Goal: Task Accomplishment & Management: Use online tool/utility

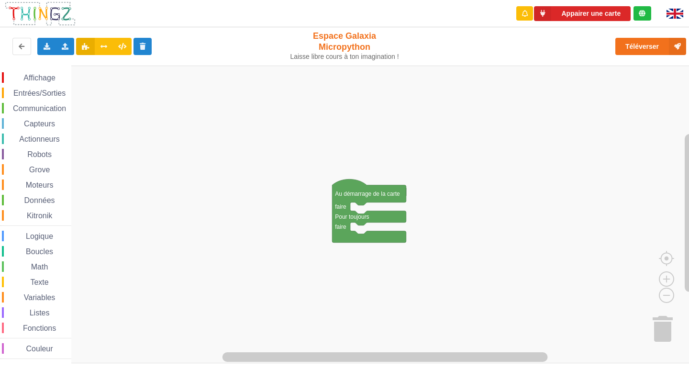
click at [48, 105] on span "Communication" at bounding box center [39, 108] width 56 height 8
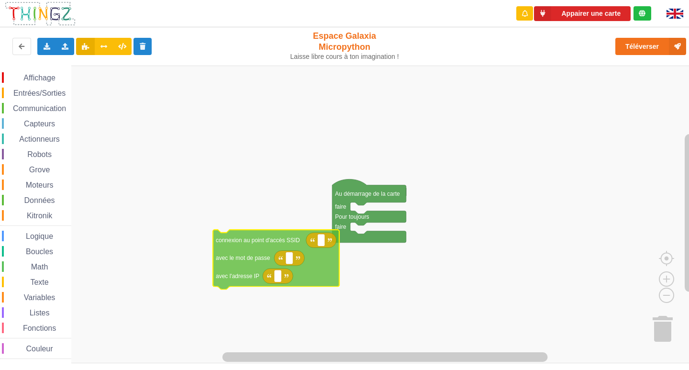
click at [227, 254] on div "Affichage Entrées/Sorties Communication Capteurs Actionneurs Robots Grove Moteu…" at bounding box center [348, 215] width 696 height 298
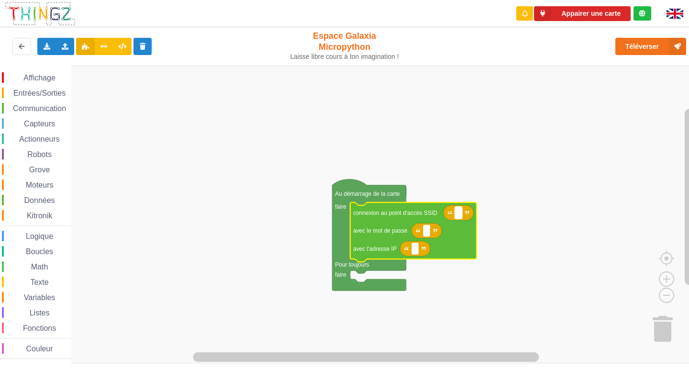
click at [459, 216] on text "Espace de travail de Blocky" at bounding box center [458, 213] width 1 height 7
type input "?"
type input "N"
type input "NETGEAR38"
click at [428, 233] on rect "Espace de travail de Blocky" at bounding box center [426, 230] width 7 height 12
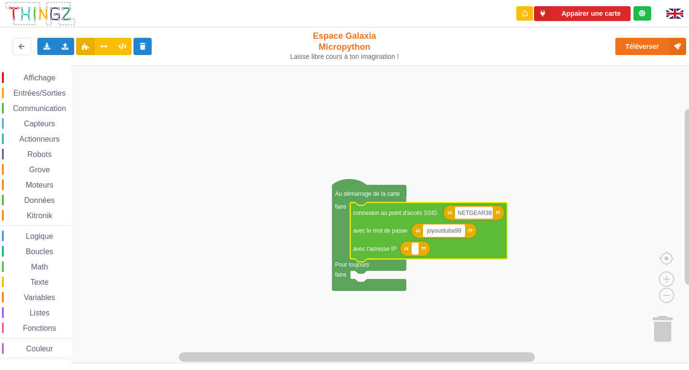
type input "joyoustuba995"
click at [416, 254] on rect "Espace de travail de Blocky" at bounding box center [415, 249] width 7 height 12
type input "[TECHNICAL_ID]"
click at [38, 108] on span "Communication" at bounding box center [39, 108] width 56 height 8
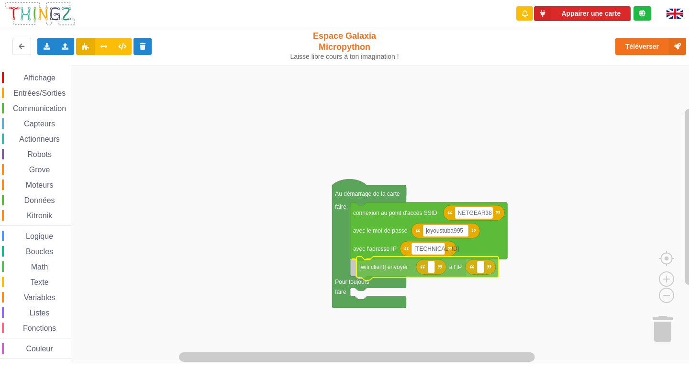
click at [379, 269] on div "Affichage Entrées/Sorties Communication Capteurs Actionneurs Robots Grove Moteu…" at bounding box center [348, 215] width 696 height 298
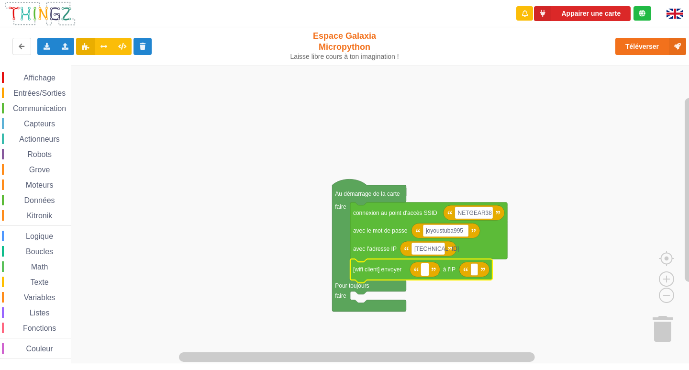
click at [423, 270] on rect "Espace de travail de Blocky" at bounding box center [424, 269] width 7 height 12
type input "10"
click at [523, 245] on rect "Espace de travail de Blocky" at bounding box center [348, 215] width 696 height 298
click at [430, 266] on rect "Espace de travail de Blocky" at bounding box center [427, 269] width 12 height 12
click at [436, 273] on icon "Espace de travail de Blocky" at bounding box center [427, 269] width 35 height 15
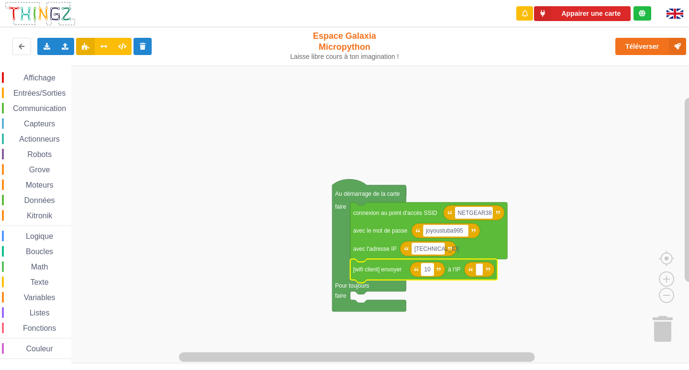
click at [431, 271] on rect "Espace de travail de Blocky" at bounding box center [427, 269] width 12 height 12
click at [431, 271] on input "10" at bounding box center [427, 269] width 12 height 12
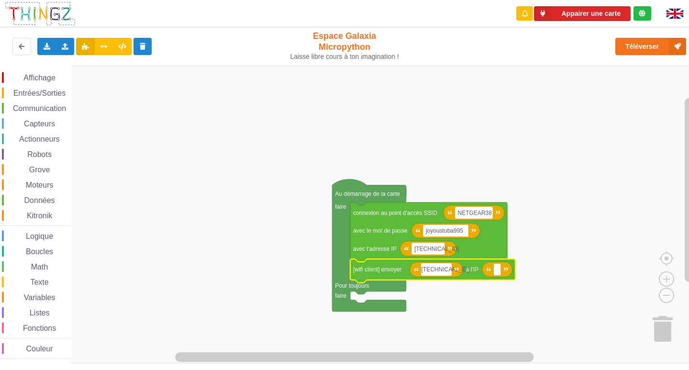
type input "[TECHNICAL_ID]"
click at [502, 272] on rect "Espace de travail de Blocky" at bounding box center [500, 269] width 7 height 12
type input "10.0."
click at [20, 276] on div "Affichage Entrées/Sorties Communication Capteurs Actionneurs Robots Grove Moteu…" at bounding box center [35, 215] width 71 height 287
click at [22, 280] on span "Espace de travail de Blocky" at bounding box center [25, 283] width 8 height 8
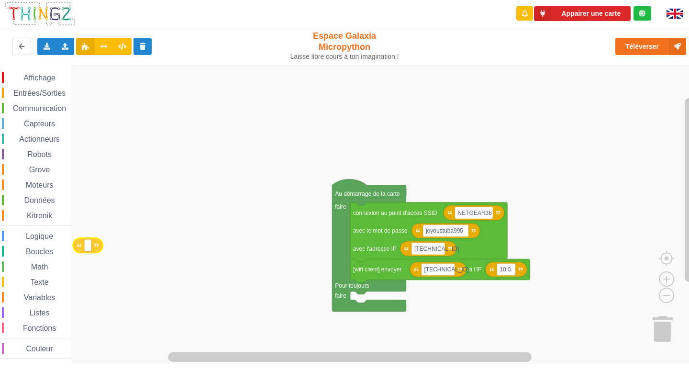
click at [23, 247] on div "Affichage Entrées/Sorties Communication Capteurs Actionneurs Robots Grove Moteu…" at bounding box center [348, 215] width 696 height 298
click at [37, 110] on span "Communication" at bounding box center [39, 108] width 56 height 8
click at [446, 265] on div "Affichage Entrées/Sorties Communication Capteurs Actionneurs Robots Grove Moteu…" at bounding box center [348, 215] width 696 height 298
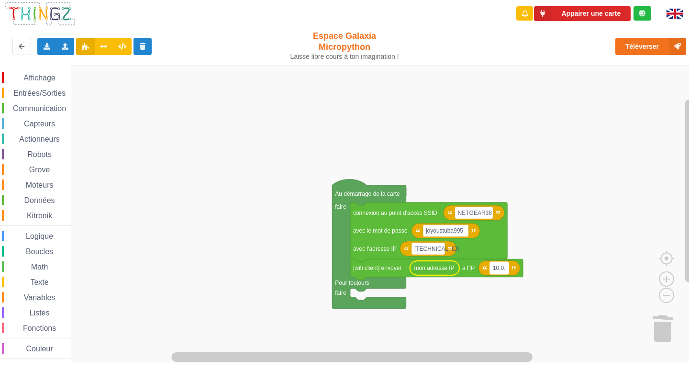
click at [504, 269] on rect "Espace de travail de Blocky" at bounding box center [499, 268] width 19 height 12
click at [506, 270] on input "10.0." at bounding box center [499, 268] width 19 height 12
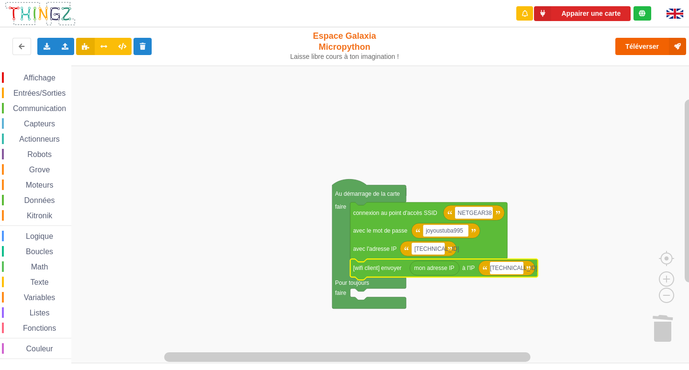
type input "[TECHNICAL_ID]"
click at [648, 52] on button "Téléverser" at bounding box center [650, 46] width 71 height 17
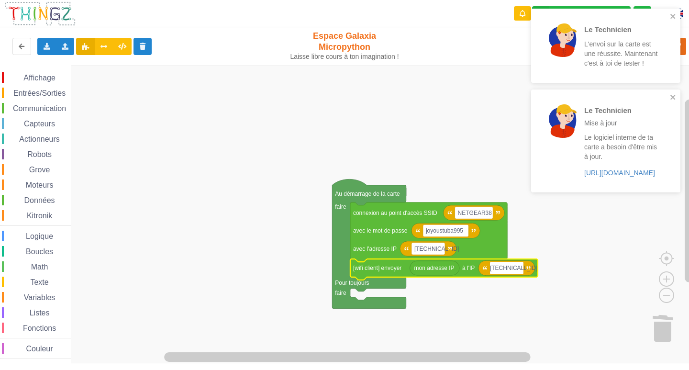
click at [656, 93] on div "Le Technicien Mise à jour Le logiciel interne de ta carte a besoin d'être mis à…" at bounding box center [605, 140] width 149 height 102
click at [647, 15] on div "Le Technicien L'envoi sur la carte est une réussite. Maintenant c'est à toi de …" at bounding box center [602, 45] width 135 height 67
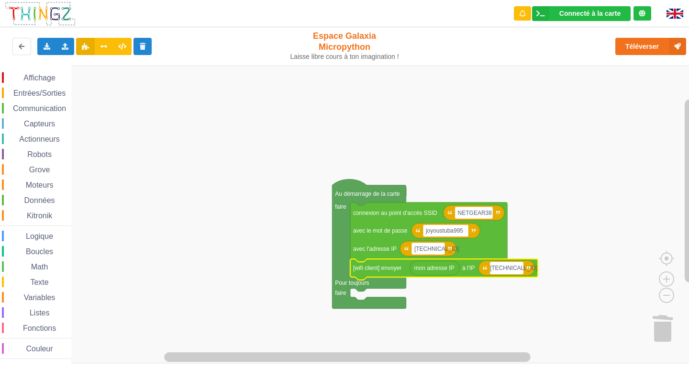
click at [33, 107] on span "Communication" at bounding box center [39, 108] width 56 height 8
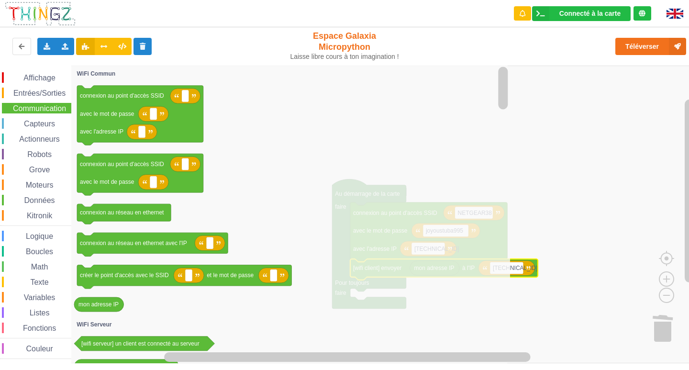
click at [41, 121] on span "Capteurs" at bounding box center [39, 124] width 34 height 8
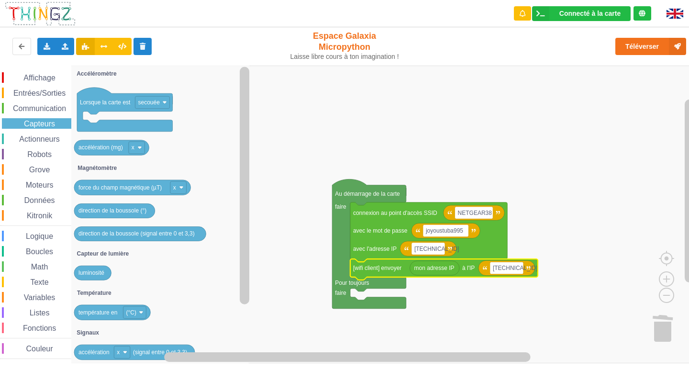
click at [39, 89] on span "Entrées/Sorties" at bounding box center [39, 93] width 55 height 8
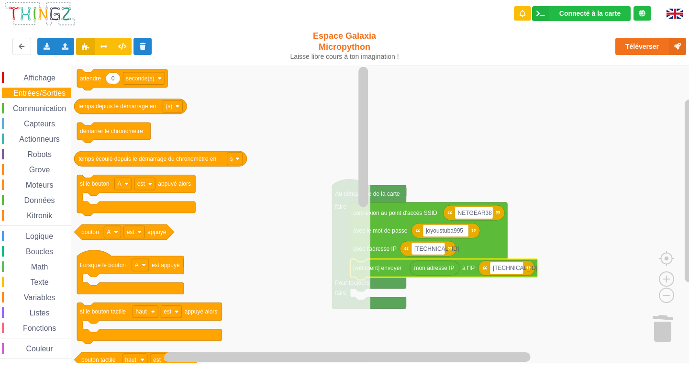
click at [38, 79] on span "Affichage" at bounding box center [39, 78] width 34 height 8
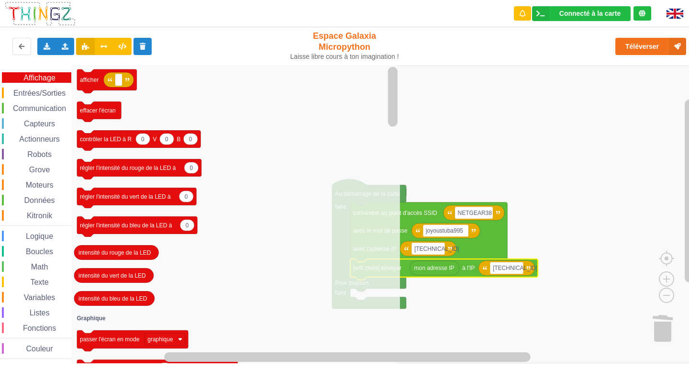
click at [42, 108] on span "Communication" at bounding box center [39, 108] width 56 height 8
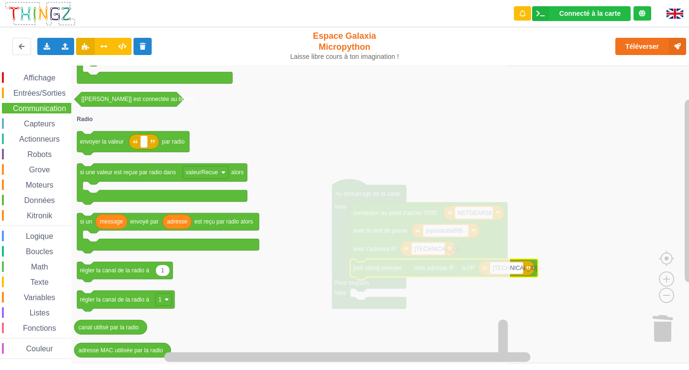
click at [50, 75] on span "Affichage" at bounding box center [39, 78] width 34 height 8
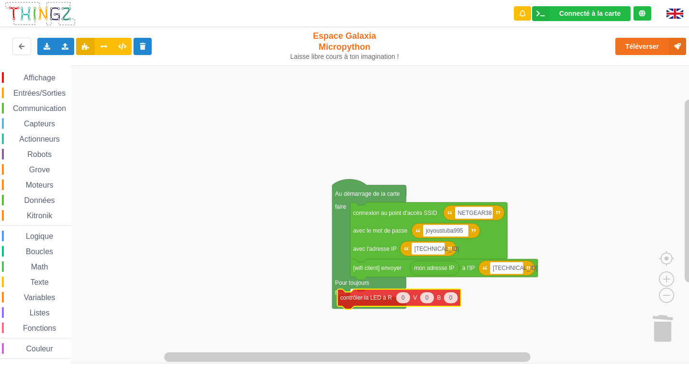
click at [371, 301] on div "Affichage Entrées/Sorties Communication Capteurs Actionneurs Robots Grove Moteu…" at bounding box center [348, 215] width 696 height 298
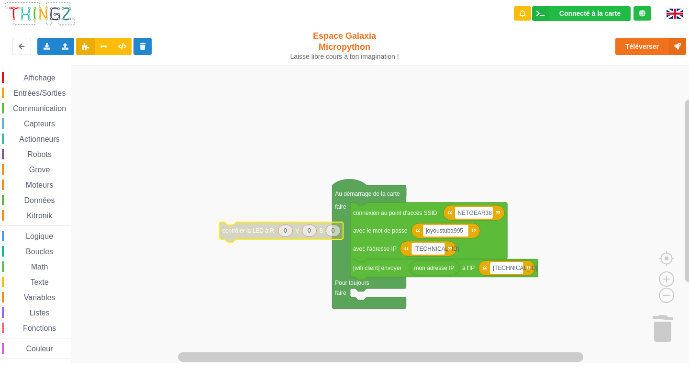
click at [24, 94] on span "Entrées/Sorties" at bounding box center [39, 93] width 55 height 8
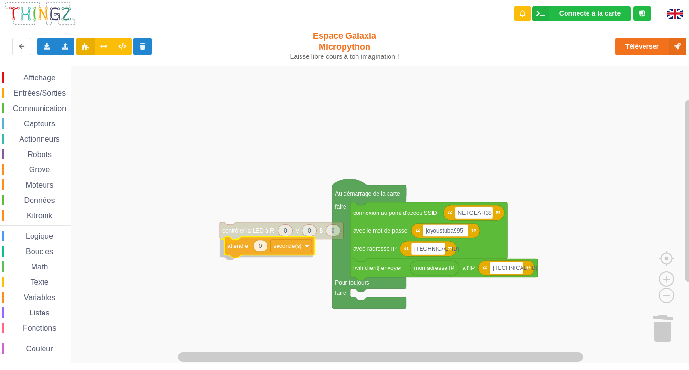
click at [243, 249] on div "Affichage Entrées/Sorties Communication Capteurs Actionneurs Robots Grove Moteu…" at bounding box center [348, 215] width 696 height 298
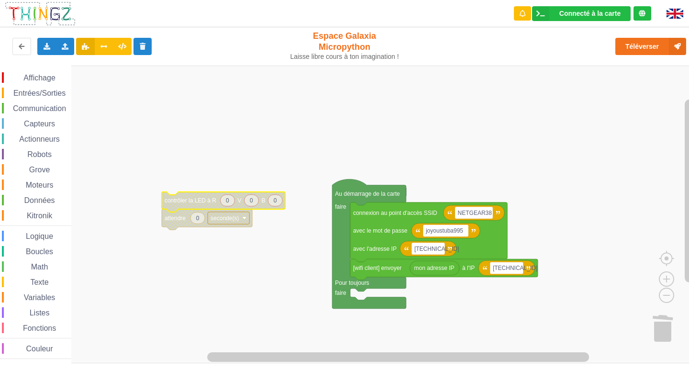
click at [33, 110] on span "Communication" at bounding box center [39, 108] width 56 height 8
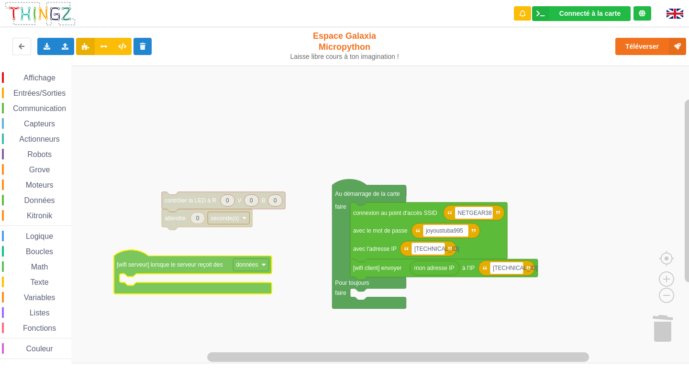
click at [197, 268] on div "Affichage Entrées/Sorties Communication Capteurs Actionneurs Robots Grove Moteu…" at bounding box center [348, 215] width 696 height 298
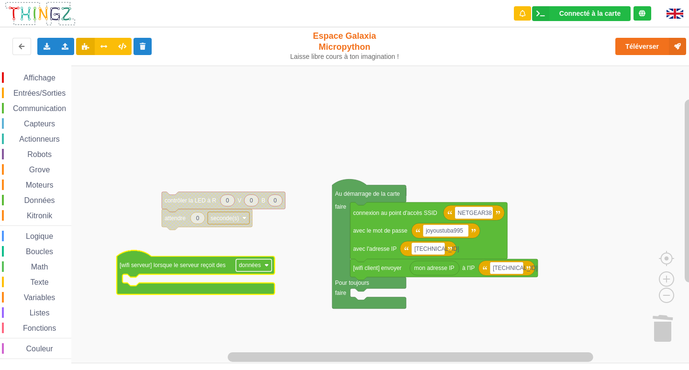
click at [244, 268] on text "données" at bounding box center [250, 265] width 22 height 7
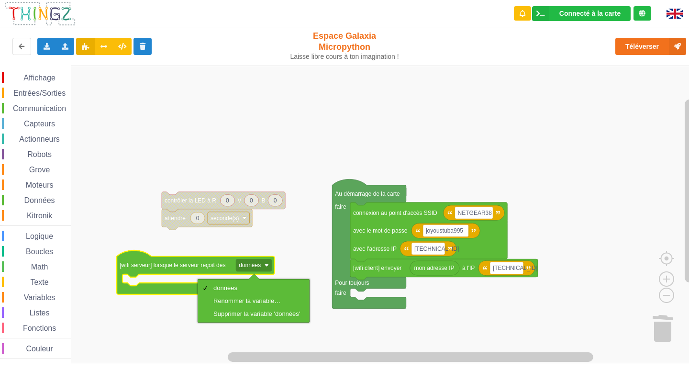
click at [183, 251] on rect "Espace de travail de Blocky" at bounding box center [348, 215] width 696 height 298
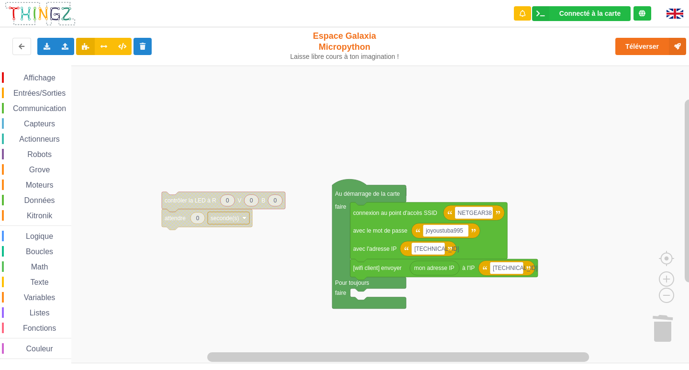
click at [20, 201] on span "Espace de travail de Blocky" at bounding box center [19, 201] width 8 height 8
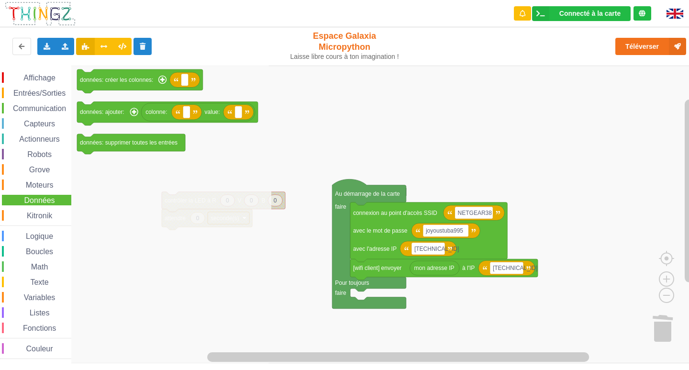
click at [39, 112] on span "Communication" at bounding box center [39, 108] width 56 height 8
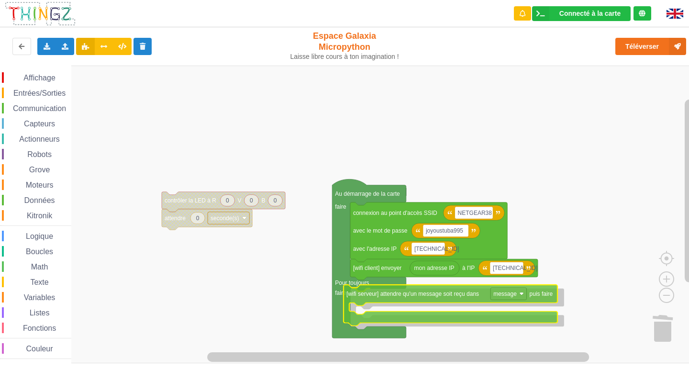
click at [404, 297] on div "Affichage Entrées/Sorties Communication Capteurs Actionneurs Robots Grove Moteu…" at bounding box center [348, 215] width 696 height 298
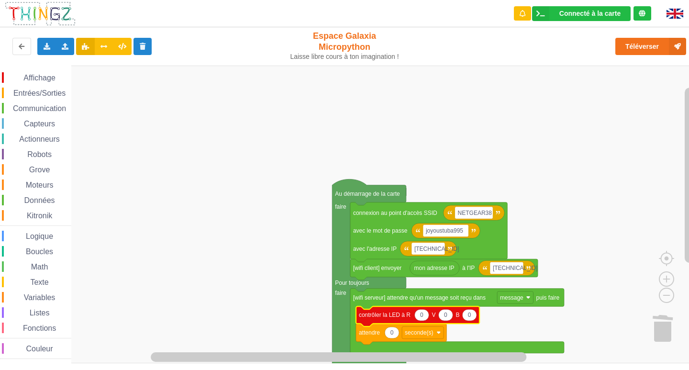
click at [446, 315] on text "0" at bounding box center [445, 315] width 3 height 7
type input "5"
type input "20"
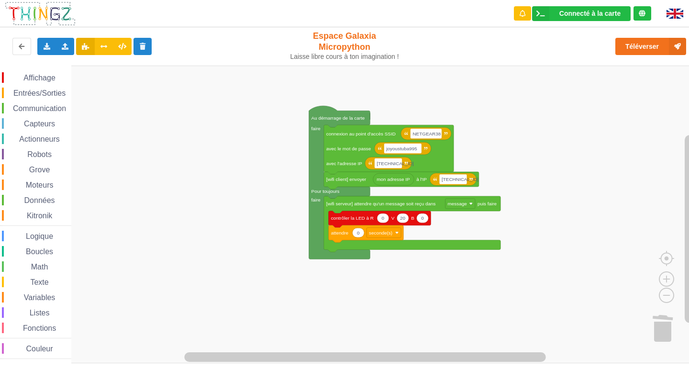
click at [223, 223] on div "Affichage Entrées/Sorties Communication Capteurs Actionneurs Robots Grove Moteu…" at bounding box center [348, 215] width 696 height 298
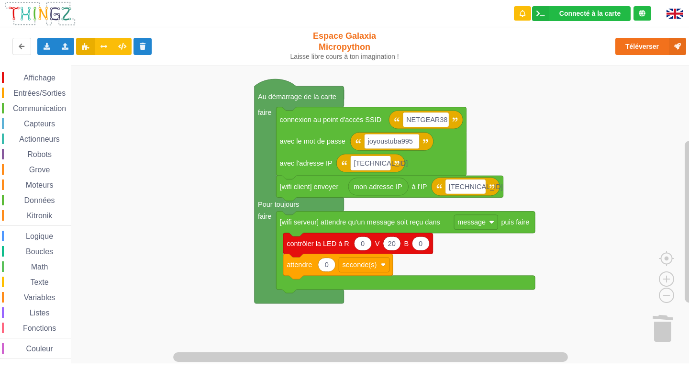
click at [217, 287] on rect "Espace de travail de Blocky" at bounding box center [348, 215] width 696 height 298
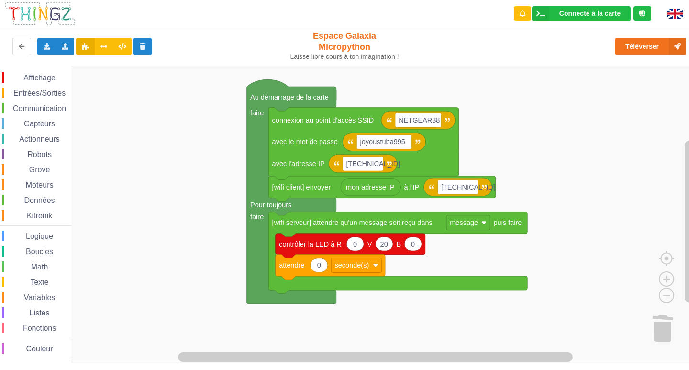
click at [42, 79] on span "Affichage" at bounding box center [39, 78] width 34 height 8
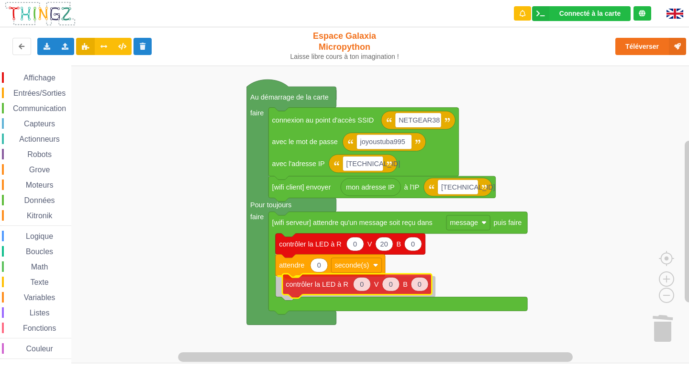
click at [309, 288] on div "Affichage Entrées/Sorties Communication Capteurs Actionneurs Robots Grove Moteu…" at bounding box center [348, 215] width 696 height 298
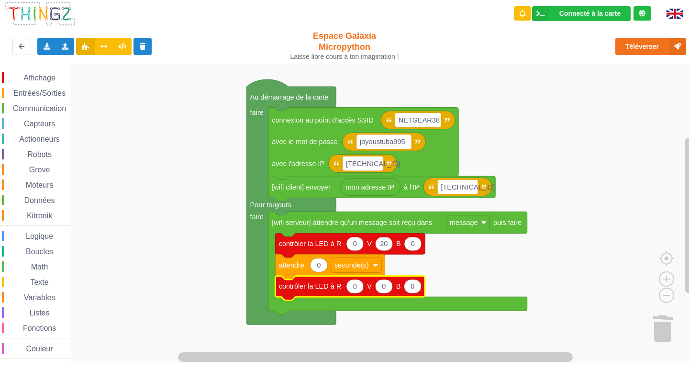
click at [46, 72] on div "Affichage Entrées/Sorties Communication Capteurs Actionneurs Robots Grove Moteu…" at bounding box center [35, 215] width 71 height 298
click at [47, 76] on span "Affichage" at bounding box center [39, 78] width 34 height 8
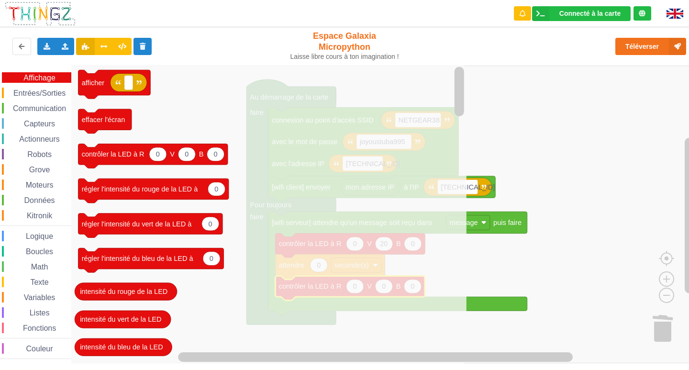
click at [574, 119] on rect "Espace de travail de Blocky" at bounding box center [348, 215] width 696 height 298
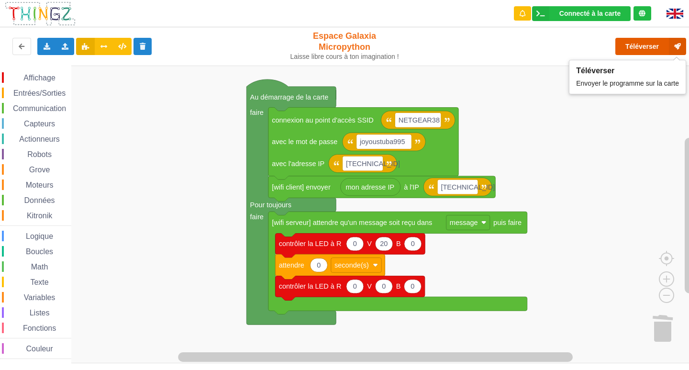
click at [634, 45] on button "Téléverser" at bounding box center [650, 46] width 71 height 17
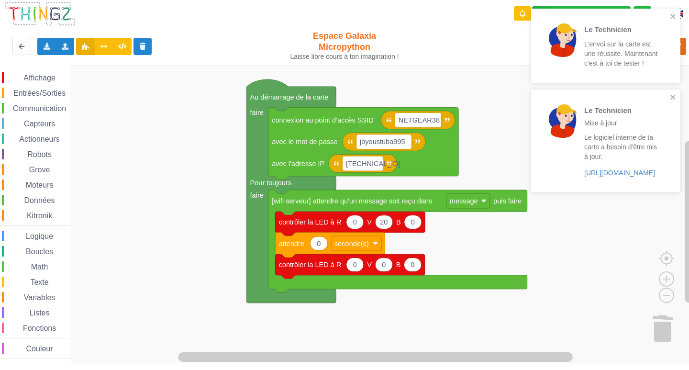
click at [189, 143] on rect "Espace de travail de Blocky" at bounding box center [348, 215] width 696 height 298
click at [677, 11] on div "Le Technicien L'envoi sur la carte est une réussite. Maintenant c'est à toi de …" at bounding box center [605, 46] width 149 height 74
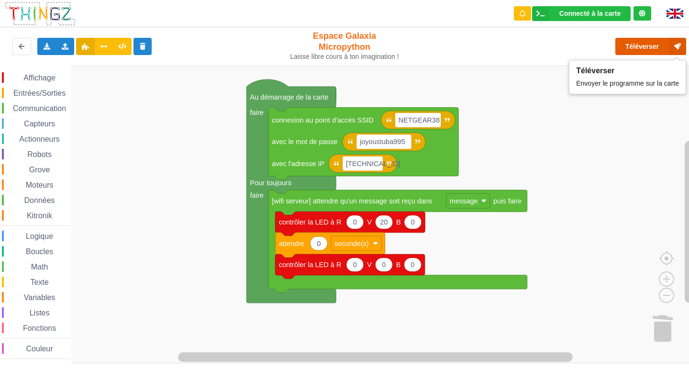
click at [634, 49] on button "Téléverser" at bounding box center [650, 46] width 71 height 17
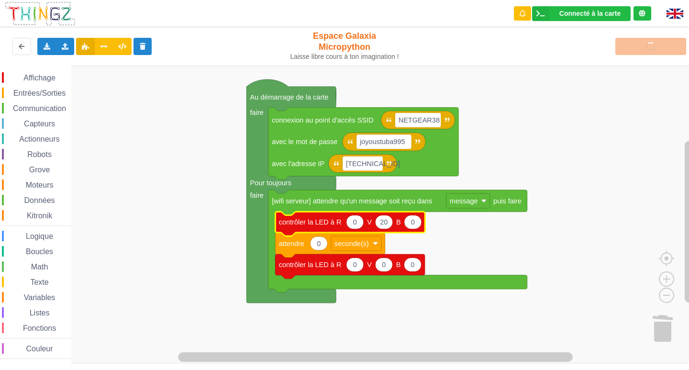
click at [383, 223] on text "20" at bounding box center [384, 222] width 8 height 8
type input "50"
click at [506, 119] on rect "Espace de travail de Blocky" at bounding box center [348, 215] width 696 height 298
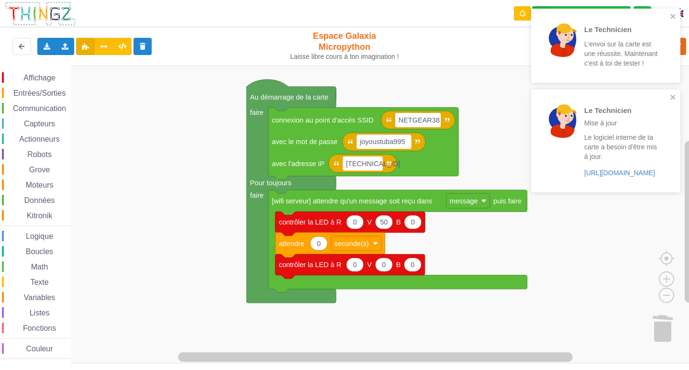
click at [662, 95] on div "Le Technicien Mise à jour Le logiciel interne de ta carte a besoin d'être mis à…" at bounding box center [602, 140] width 135 height 95
click at [675, 15] on icon "close" at bounding box center [672, 16] width 5 height 5
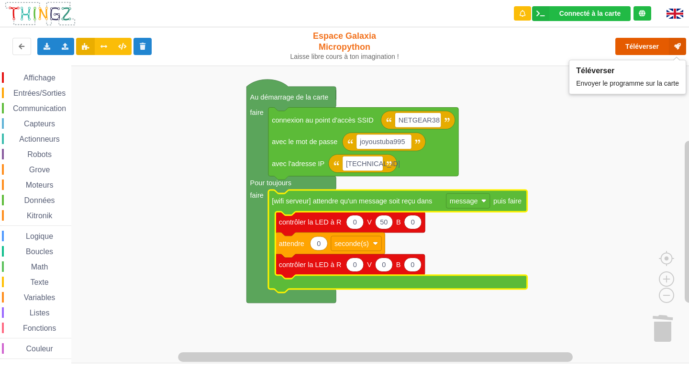
click at [650, 49] on button "Téléverser" at bounding box center [650, 46] width 71 height 17
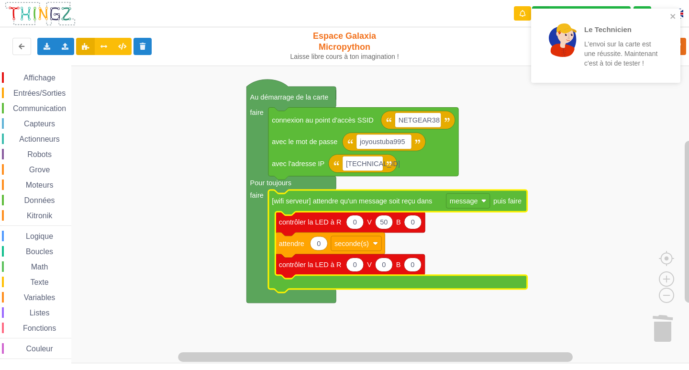
click at [676, 11] on div "Le Technicien L'envoi sur la carte est une réussite. Maintenant c'est à toi de …" at bounding box center [605, 46] width 149 height 74
click at [675, 11] on div "Le Technicien L'envoi sur la carte est une réussite. Maintenant c'est à toi de …" at bounding box center [605, 46] width 149 height 74
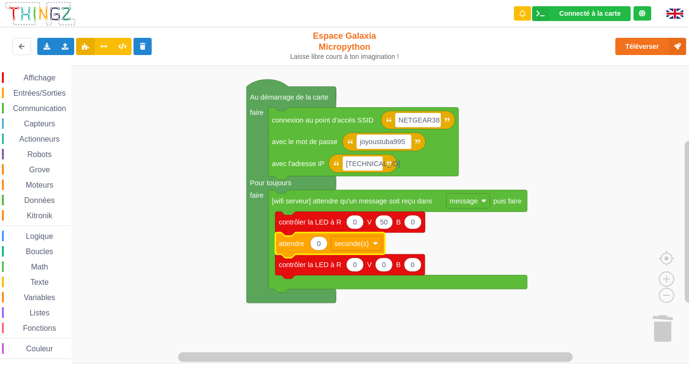
click at [324, 243] on icon "Espace de travail de Blocky" at bounding box center [318, 243] width 17 height 14
type input "2"
click at [40, 103] on div "Communication" at bounding box center [36, 108] width 69 height 11
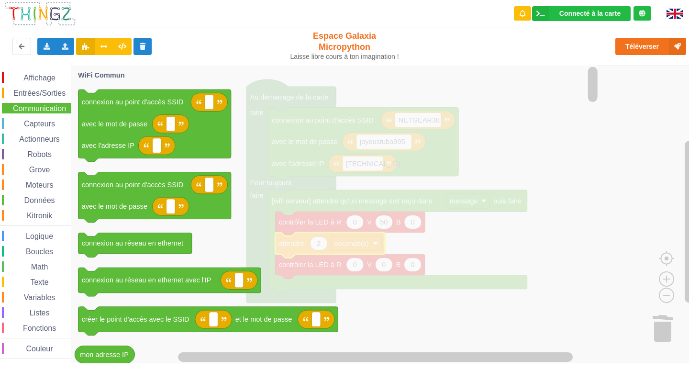
click at [35, 89] on div "Entrées/Sorties" at bounding box center [36, 93] width 69 height 11
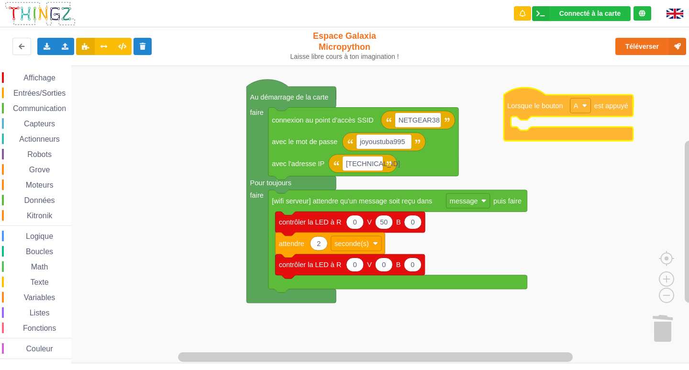
click at [555, 110] on div "Affichage Entrées/Sorties Communication Capteurs Actionneurs Robots Grove Moteu…" at bounding box center [348, 215] width 696 height 298
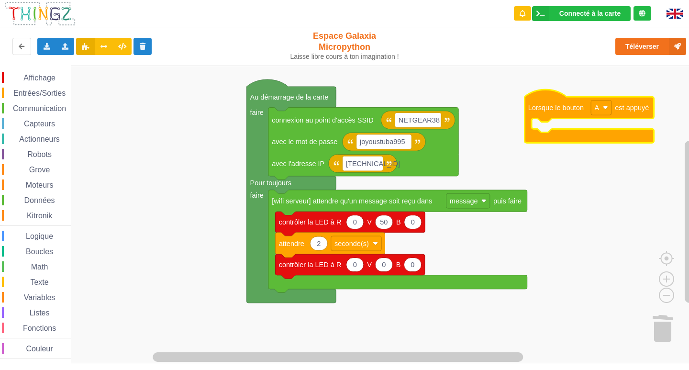
click at [42, 106] on span "Communication" at bounding box center [39, 108] width 56 height 8
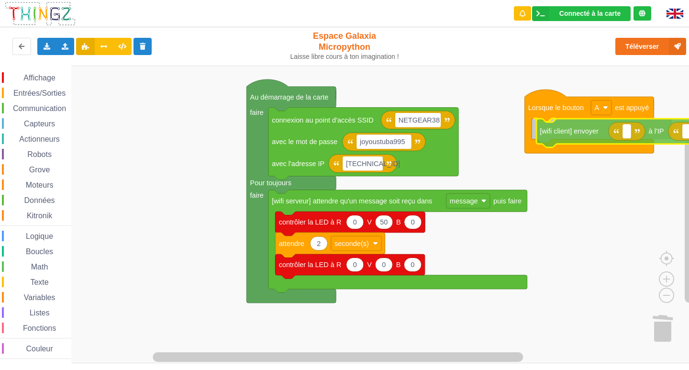
click at [571, 130] on div "Affichage Entrées/Sorties Communication Capteurs Actionneurs Robots Grove Moteu…" at bounding box center [348, 215] width 696 height 298
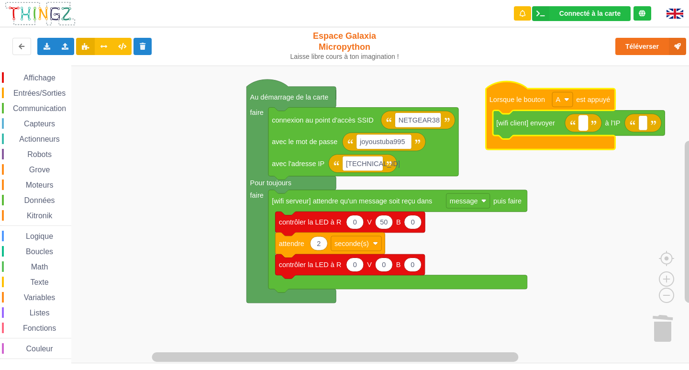
click at [582, 121] on rect "Espace de travail de Blocky" at bounding box center [583, 122] width 9 height 15
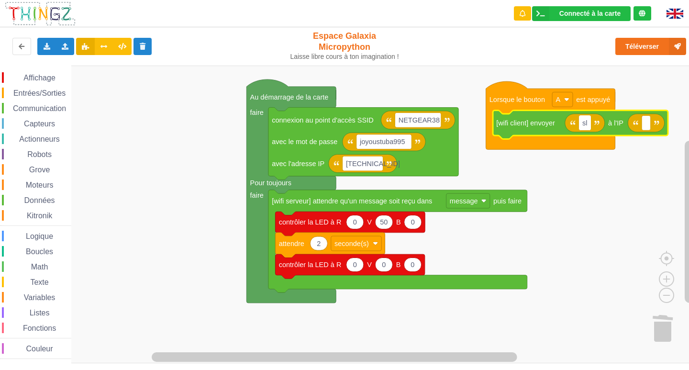
type input "slt"
click at [647, 121] on rect "Espace de travail de Blocky" at bounding box center [649, 122] width 9 height 15
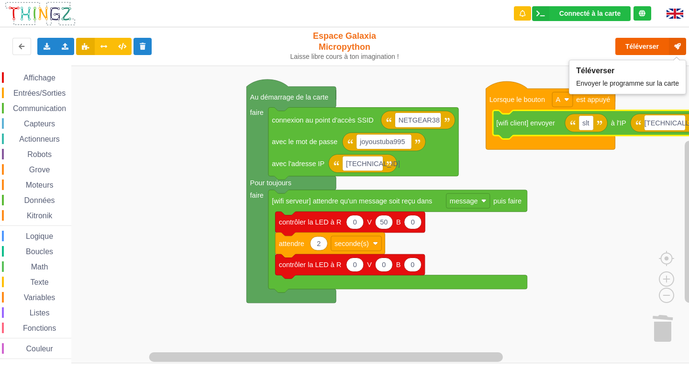
type input "[TECHNICAL_ID]"
click at [636, 50] on button "Téléverser" at bounding box center [650, 46] width 71 height 17
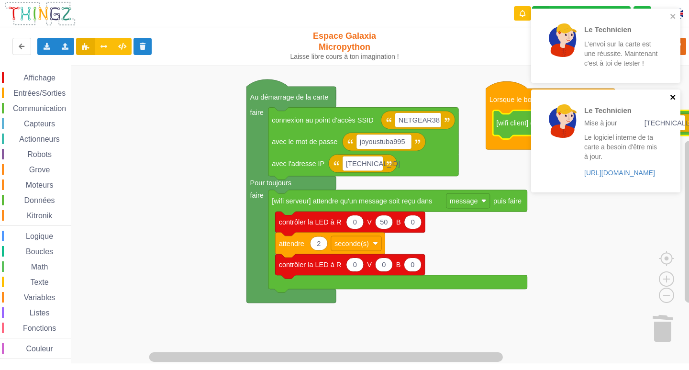
click at [675, 97] on icon "close" at bounding box center [673, 97] width 7 height 8
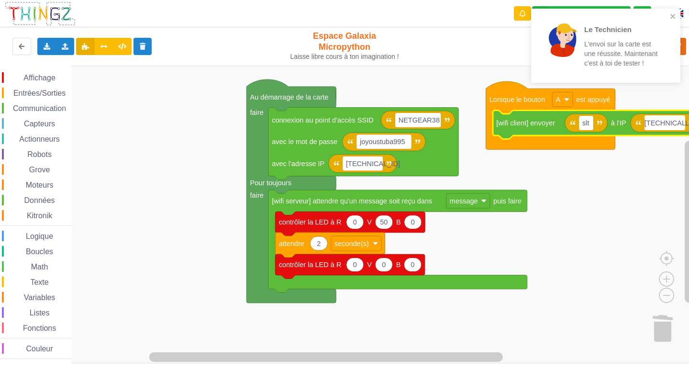
click at [667, 18] on div "Le Technicien L'envoi sur la carte est une réussite. Maintenant c'est à toi de …" at bounding box center [602, 45] width 135 height 67
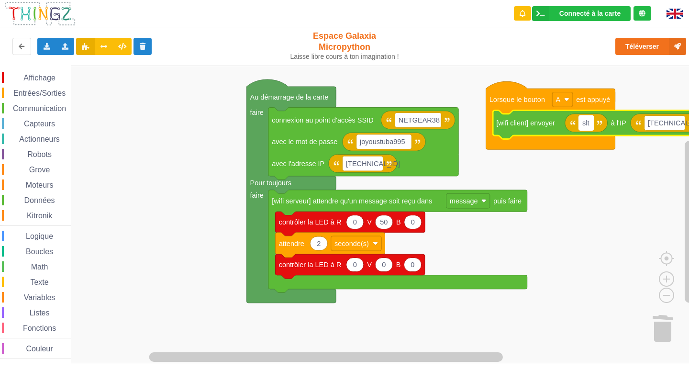
click at [592, 125] on rect "Espace de travail de Blocky" at bounding box center [586, 122] width 15 height 15
click at [196, 209] on rect "Espace de travail de Blocky" at bounding box center [348, 215] width 696 height 298
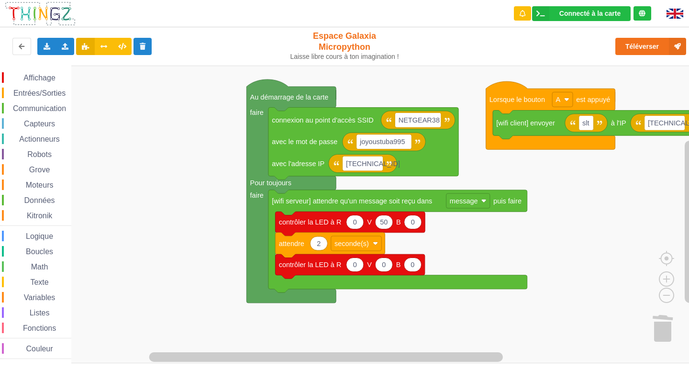
click at [31, 109] on span "Communication" at bounding box center [39, 108] width 56 height 8
click at [624, 197] on rect "Espace de travail de Blocky" at bounding box center [348, 215] width 696 height 298
click at [678, 123] on text "[TECHNICAL_ID]" at bounding box center [675, 123] width 54 height 8
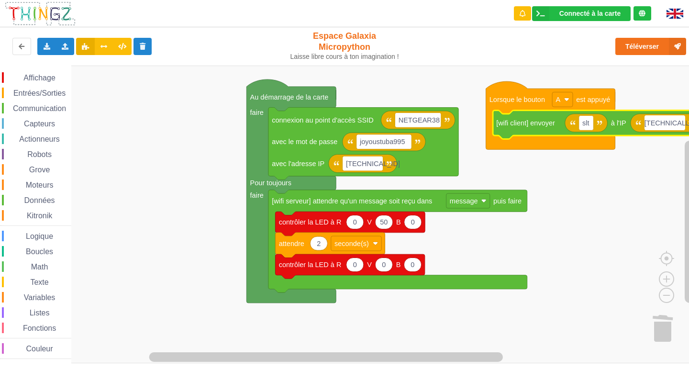
click at [676, 123] on input "[TECHNICAL_ID]" at bounding box center [665, 122] width 41 height 15
click at [680, 122] on input "[TECHNICAL_ID]" at bounding box center [665, 122] width 41 height 15
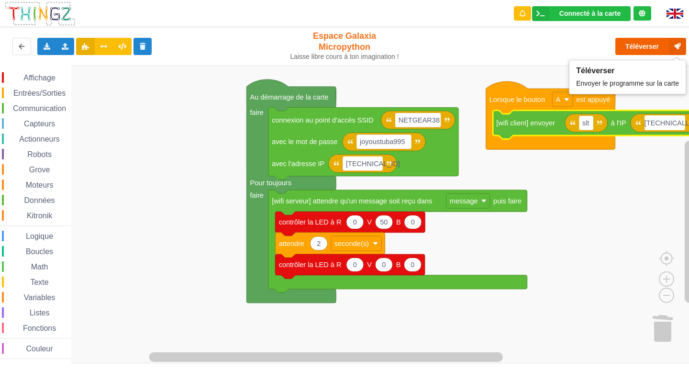
type input "[TECHNICAL_ID]"
click at [632, 48] on button "Téléverser" at bounding box center [650, 46] width 71 height 17
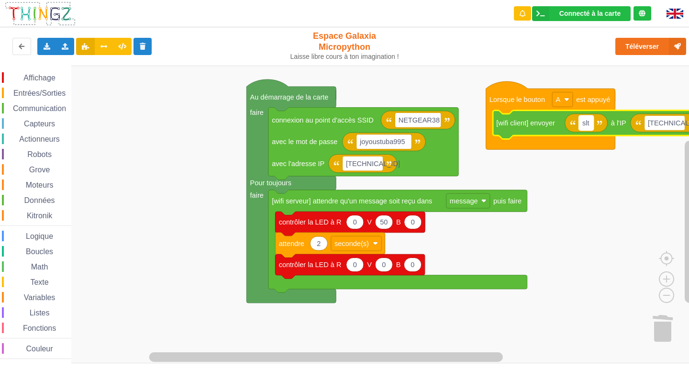
click at [593, 123] on rect "Espace de travail de Blocky" at bounding box center [586, 122] width 15 height 15
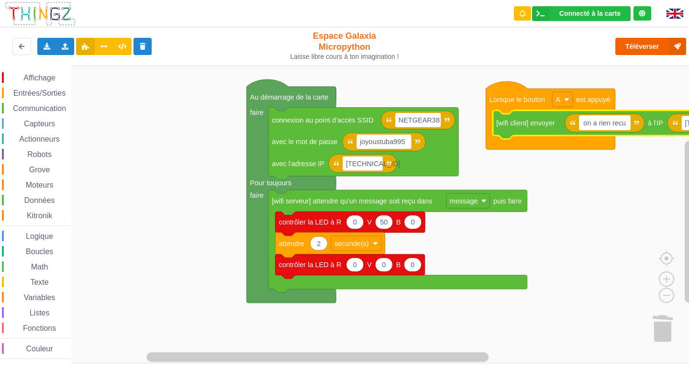
type input "on a rien recu"
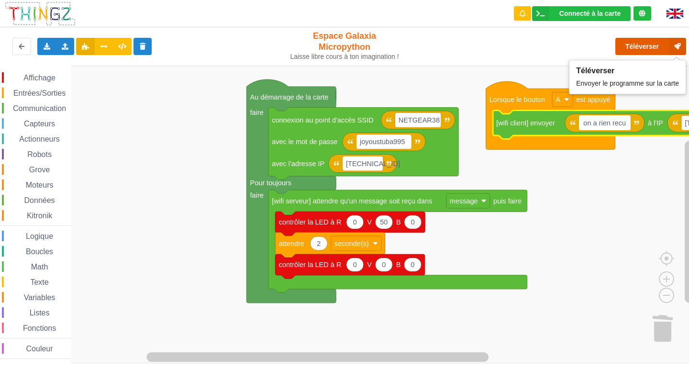
click at [650, 51] on button "Téléverser" at bounding box center [650, 46] width 71 height 17
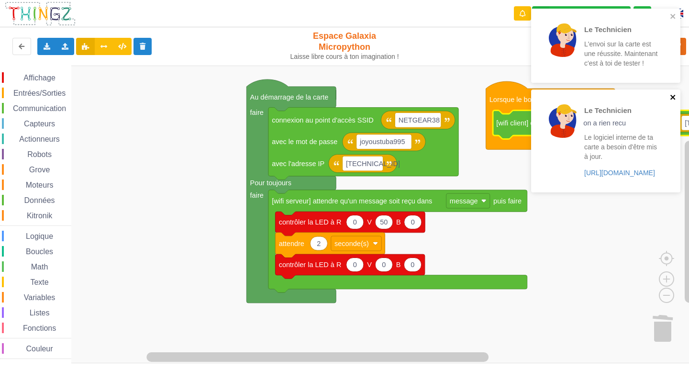
click at [673, 98] on icon "close" at bounding box center [672, 97] width 5 height 5
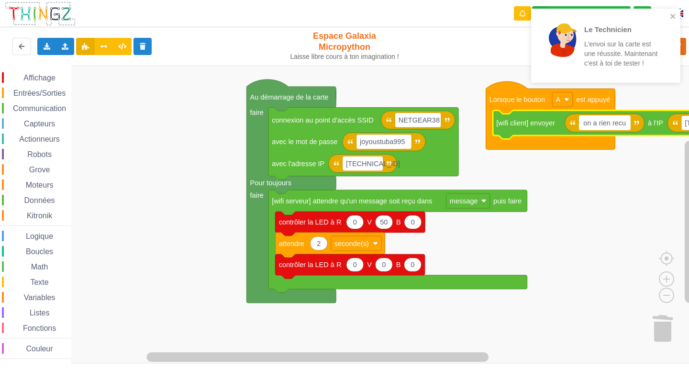
click at [669, 18] on div "Le Technicien L'envoi sur la carte est une réussite. Maintenant c'est à toi de …" at bounding box center [602, 45] width 135 height 67
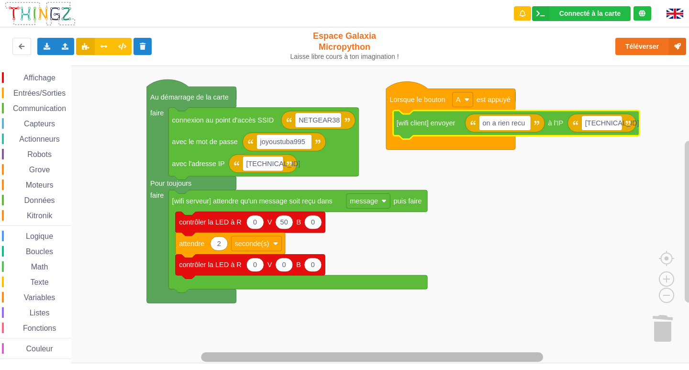
click at [515, 357] on rect "Espace de travail de Blocky" at bounding box center [372, 357] width 342 height 10
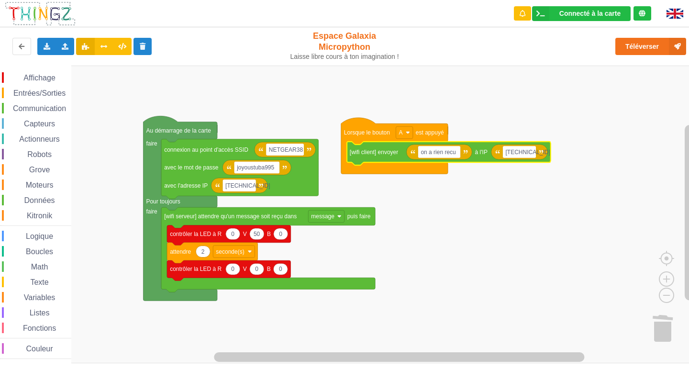
click at [49, 76] on span "Affichage" at bounding box center [39, 78] width 34 height 8
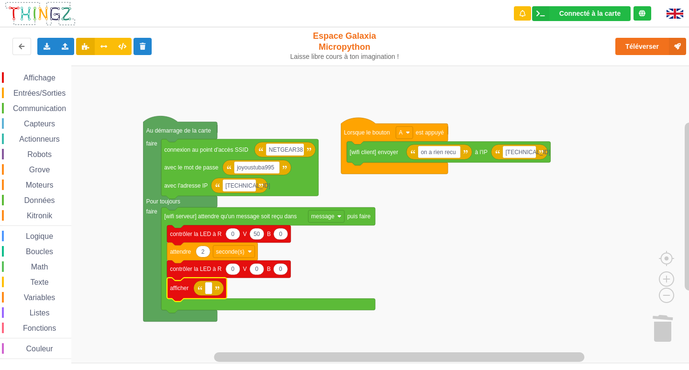
click at [54, 101] on div "Affichage Entrées/Sorties Communication Capteurs Actionneurs Robots Grove Moteu…" at bounding box center [35, 215] width 71 height 287
click at [54, 109] on span "Communication" at bounding box center [39, 108] width 56 height 8
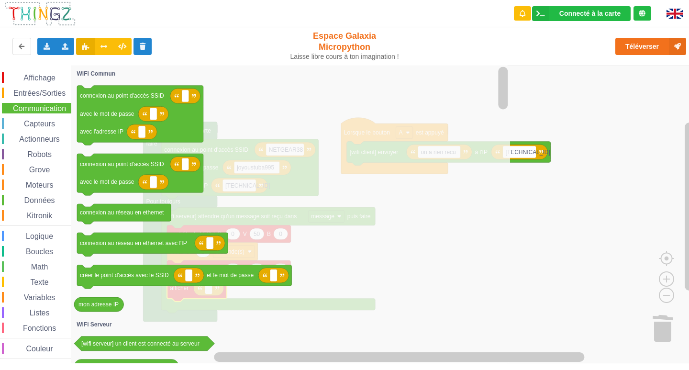
click at [51, 98] on div "Entrées/Sorties" at bounding box center [36, 93] width 69 height 11
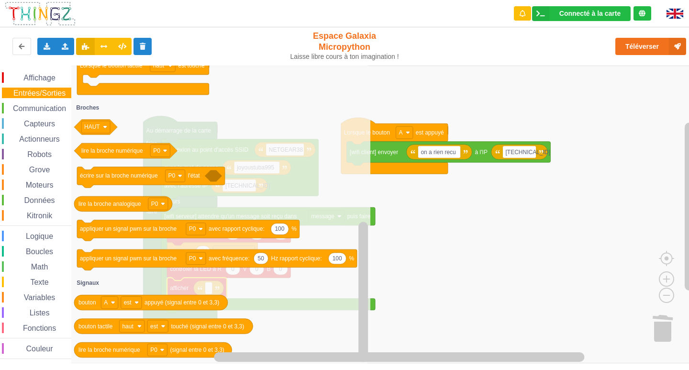
click at [36, 178] on div "Affichage Entrées/Sorties Communication Capteurs Actionneurs Robots Grove Moteu…" at bounding box center [35, 215] width 71 height 287
click at [42, 182] on span "Moteurs" at bounding box center [39, 185] width 31 height 8
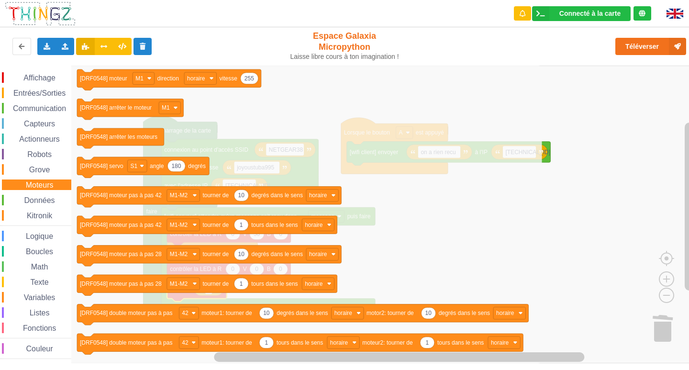
click at [60, 169] on div "Grove" at bounding box center [36, 169] width 69 height 11
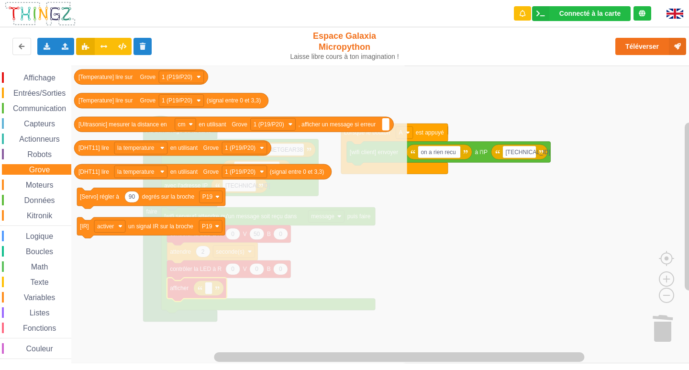
click at [46, 141] on span "Actionneurs" at bounding box center [40, 139] width 44 height 8
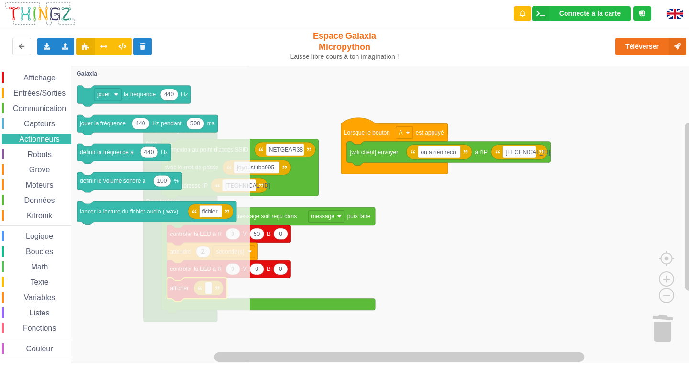
click at [40, 96] on span "Entrées/Sorties" at bounding box center [39, 93] width 55 height 8
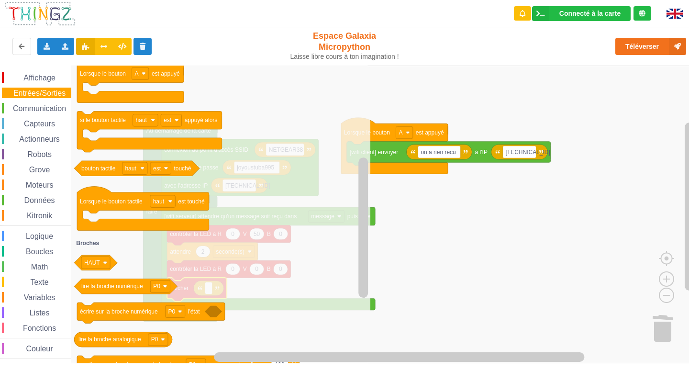
click at [51, 216] on span "Kitronik" at bounding box center [39, 216] width 28 height 8
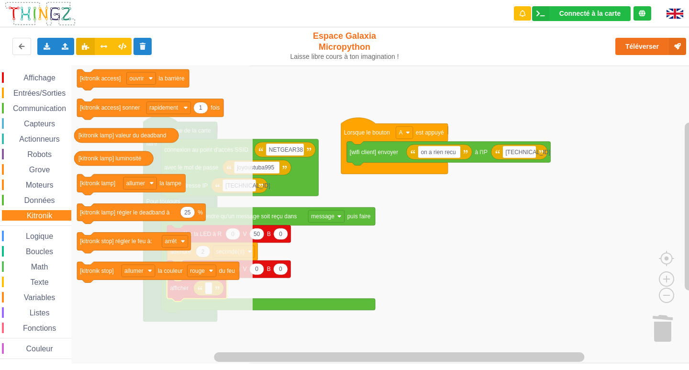
click at [47, 198] on span "Données" at bounding box center [39, 200] width 33 height 8
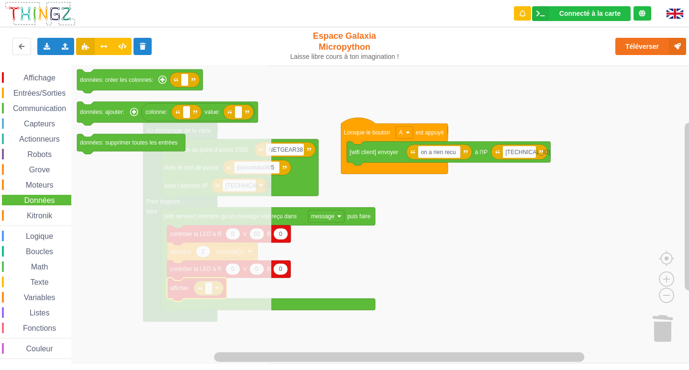
click at [48, 183] on span "Moteurs" at bounding box center [39, 185] width 31 height 8
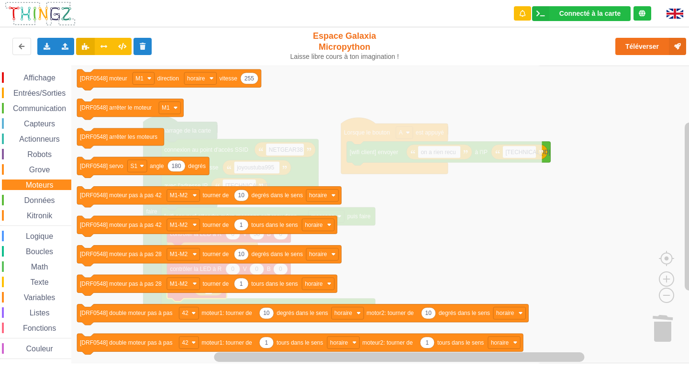
click at [52, 292] on div "Variables" at bounding box center [36, 297] width 69 height 11
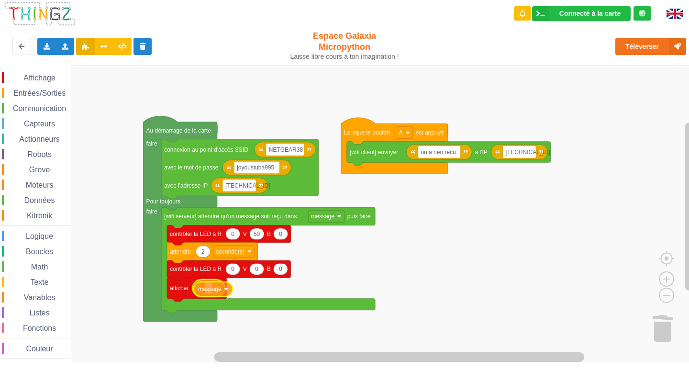
click at [207, 293] on div "Affichage Entrées/Sorties Communication Capteurs Actionneurs Robots Grove Moteu…" at bounding box center [348, 215] width 696 height 298
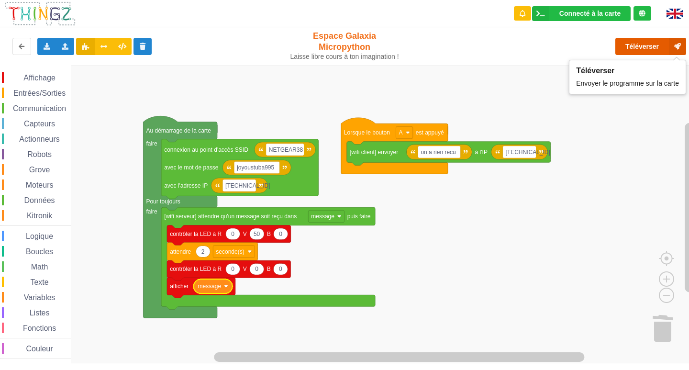
click at [631, 48] on button "Téléverser" at bounding box center [650, 46] width 71 height 17
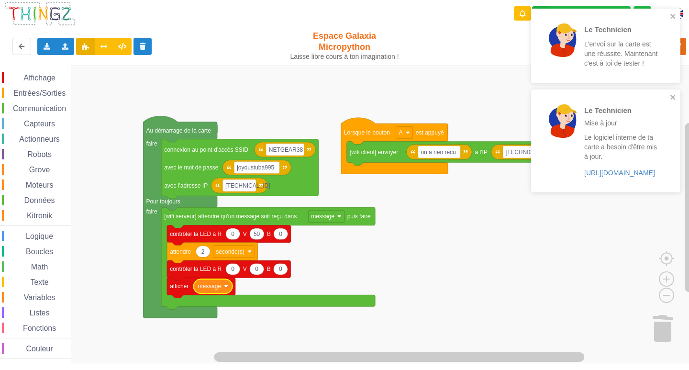
click at [667, 12] on div "Le Technicien L'envoi sur la carte est une réussite. Maintenant c'est à toi de …" at bounding box center [602, 45] width 135 height 67
click at [674, 18] on icon "close" at bounding box center [672, 16] width 5 height 5
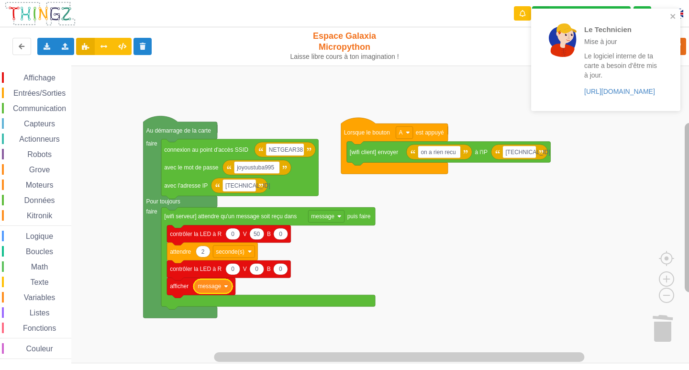
drag, startPoint x: 593, startPoint y: 135, endPoint x: 689, endPoint y: 161, distance: 99.1
click at [689, 161] on div "Le Technicien L'envoi sur la carte est une réussite. Maintenant c'est à toi de …" at bounding box center [344, 178] width 703 height 370
drag, startPoint x: 652, startPoint y: 84, endPoint x: 286, endPoint y: 47, distance: 368.4
click at [584, 47] on div "Le Technicien Mise à jour Le logiciel interne de ta carte a besoin d'être mis à…" at bounding box center [621, 59] width 75 height 73
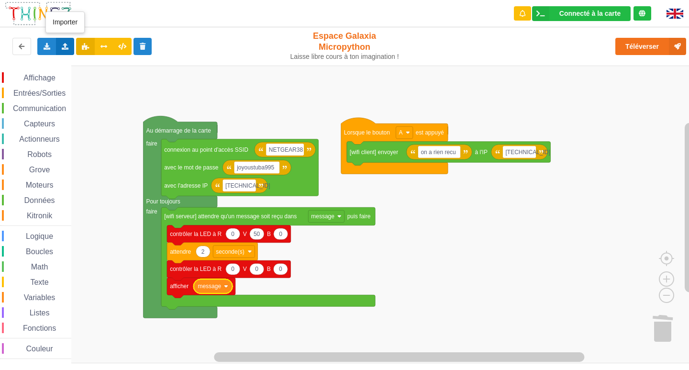
click at [58, 44] on div "Importer un assemblage de blocs Importer du code Python" at bounding box center [65, 46] width 19 height 17
click at [114, 63] on span "Importer un assemblage de blocs" at bounding box center [131, 64] width 99 height 8
click at [45, 43] on icon at bounding box center [47, 46] width 8 height 6
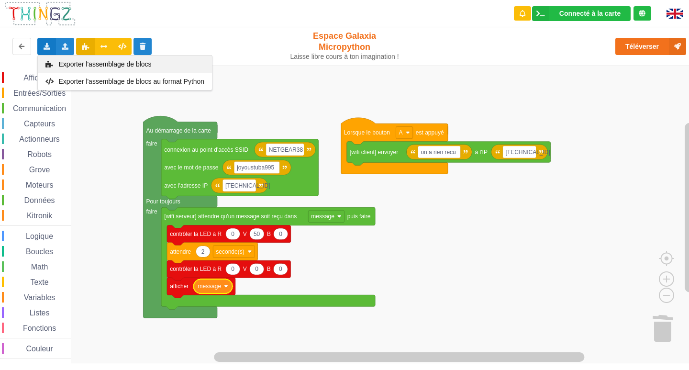
click at [68, 62] on span "Exporter l'assemblage de blocs" at bounding box center [105, 64] width 93 height 8
